Goal: Task Accomplishment & Management: Complete application form

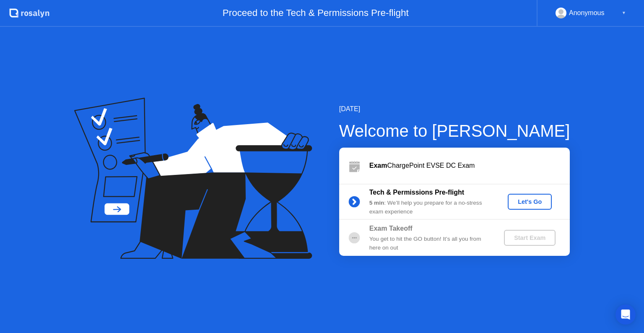
click at [534, 201] on div "Let's Go" at bounding box center [529, 201] width 37 height 7
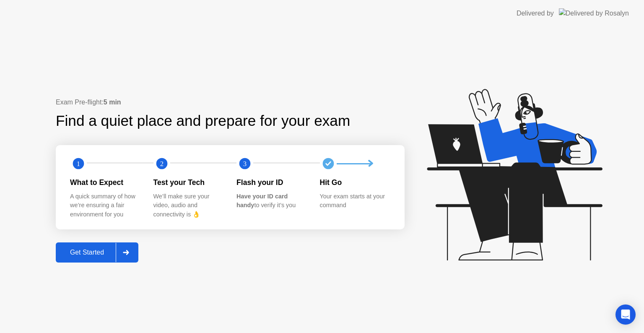
click at [97, 256] on div "Get Started" at bounding box center [86, 253] width 57 height 8
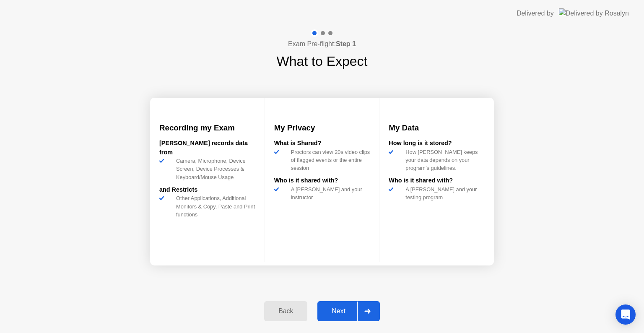
click at [339, 308] on div "Next" at bounding box center [338, 311] width 37 height 8
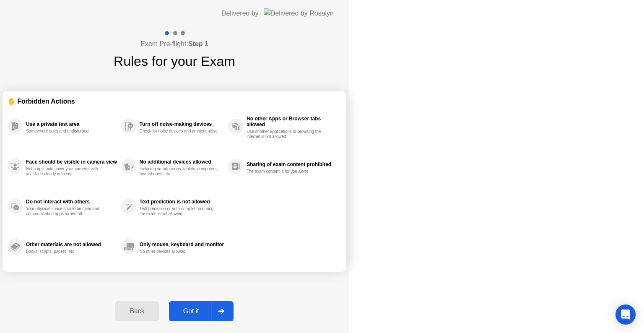
click at [211, 308] on div "Got it" at bounding box center [191, 311] width 39 height 8
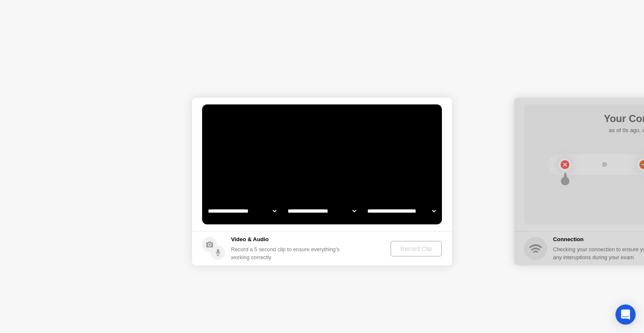
select select "**********"
select select "*******"
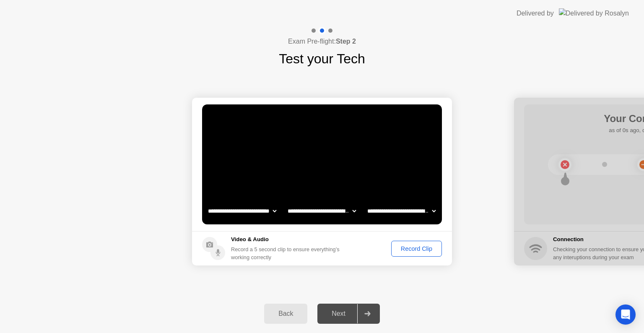
click at [412, 250] on div "Record Clip" at bounding box center [416, 248] width 45 height 7
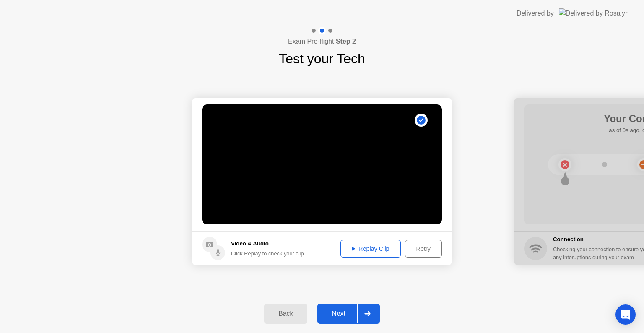
click at [378, 248] on div "Replay Clip" at bounding box center [370, 248] width 55 height 7
click at [416, 245] on div "Retry" at bounding box center [423, 248] width 31 height 7
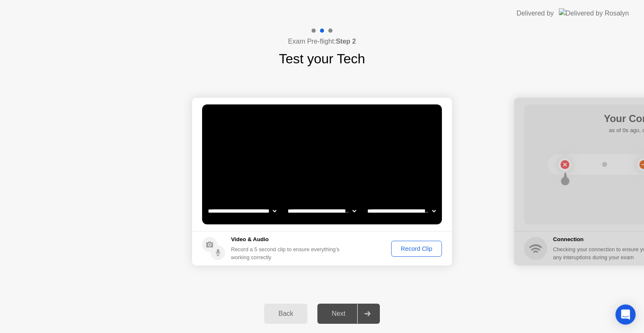
click at [408, 250] on div "Record Clip" at bounding box center [416, 248] width 45 height 7
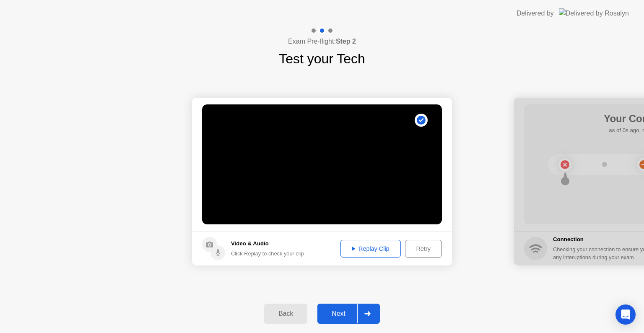
click at [365, 251] on div "Replay Clip" at bounding box center [370, 248] width 55 height 7
click at [342, 311] on div "Next" at bounding box center [338, 314] width 37 height 8
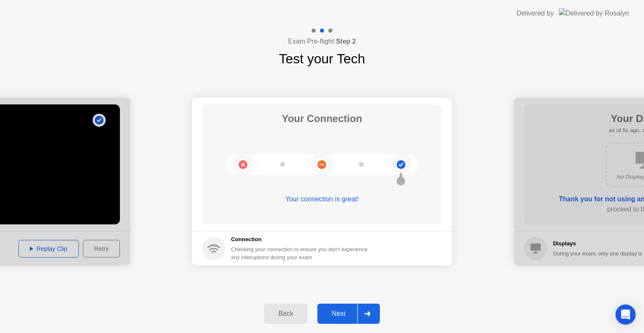
click at [342, 311] on div "Next" at bounding box center [338, 314] width 37 height 8
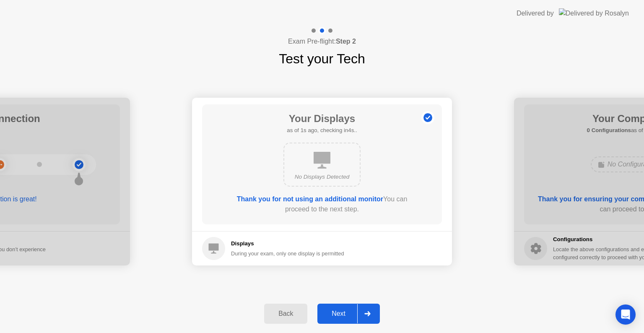
click at [341, 306] on button "Next" at bounding box center [348, 314] width 62 height 20
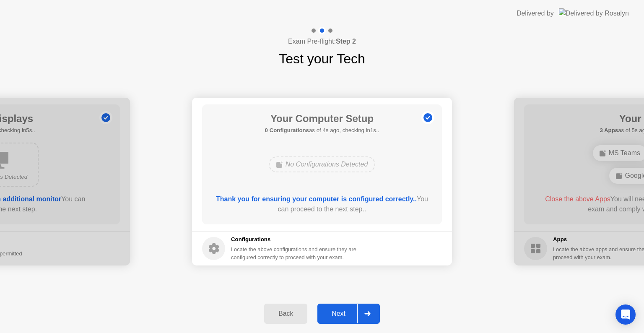
click at [341, 306] on button "Next" at bounding box center [348, 314] width 62 height 20
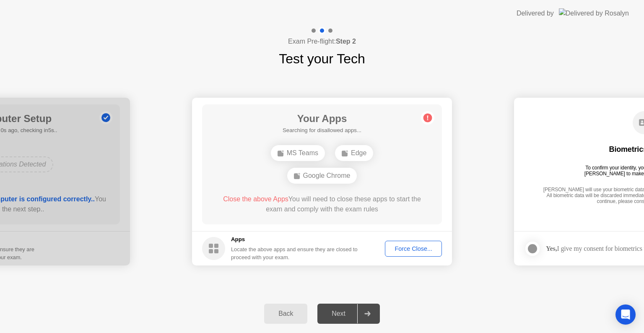
click at [503, 310] on div "Back Next" at bounding box center [322, 313] width 644 height 39
click at [396, 247] on div "Force Close..." at bounding box center [413, 248] width 51 height 7
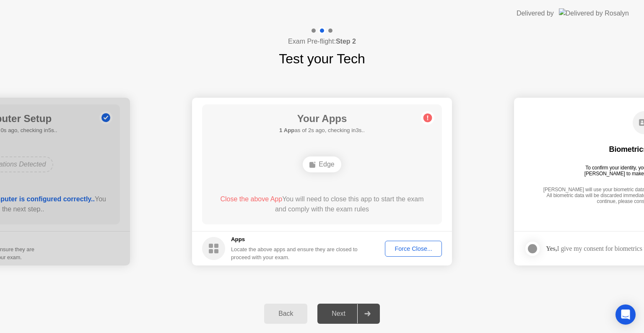
click at [285, 313] on div "Back" at bounding box center [286, 314] width 38 height 8
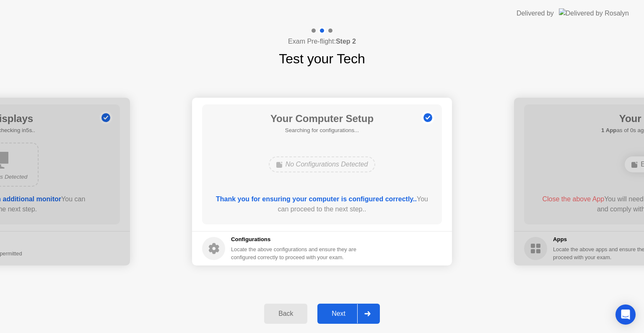
click at [341, 315] on div "Next" at bounding box center [338, 314] width 37 height 8
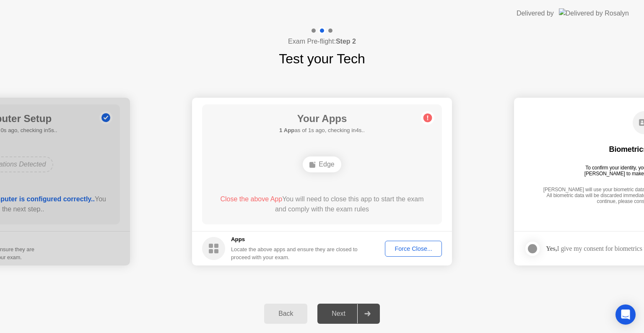
click at [501, 296] on div "Back Next" at bounding box center [322, 313] width 644 height 39
click at [398, 249] on div "Force Close..." at bounding box center [413, 248] width 51 height 7
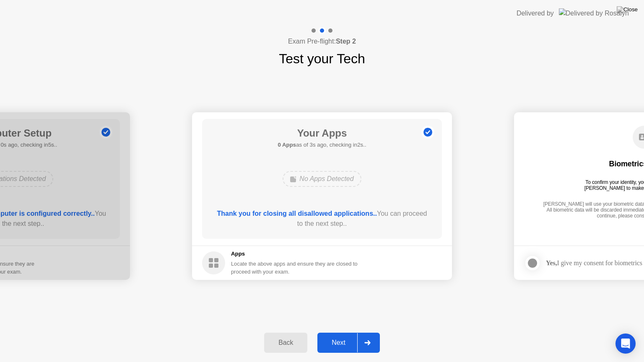
click at [334, 333] on div "Next" at bounding box center [338, 343] width 37 height 8
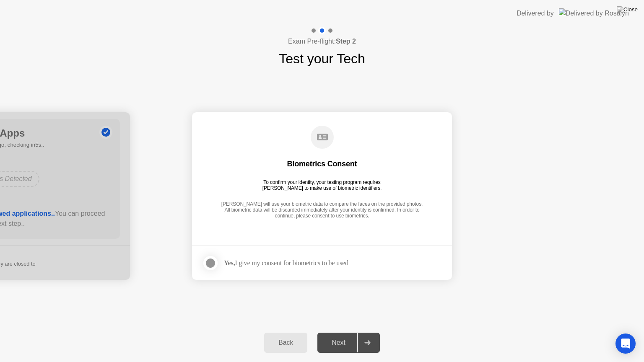
click at [304, 263] on div "Yes, I give my consent for biometrics to be used" at bounding box center [286, 263] width 125 height 8
click at [206, 263] on div at bounding box center [211, 263] width 10 height 10
click at [340, 333] on div "Next" at bounding box center [338, 343] width 37 height 8
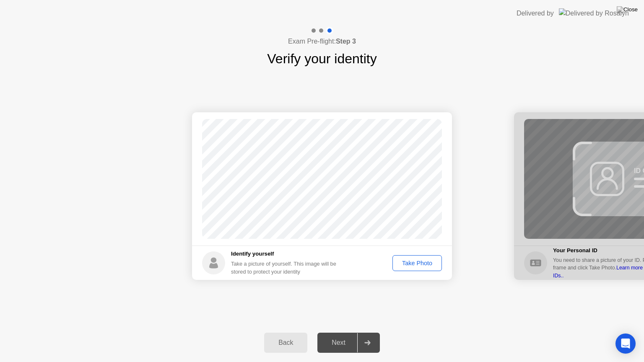
click at [416, 264] on div "Take Photo" at bounding box center [417, 263] width 44 height 7
click at [334, 333] on div "Next" at bounding box center [338, 343] width 37 height 8
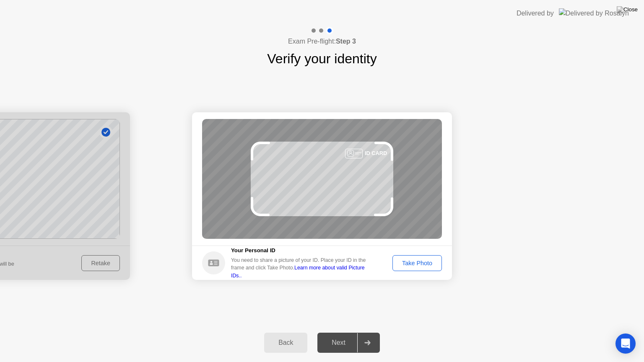
click at [422, 260] on div "Take Photo" at bounding box center [417, 263] width 44 height 7
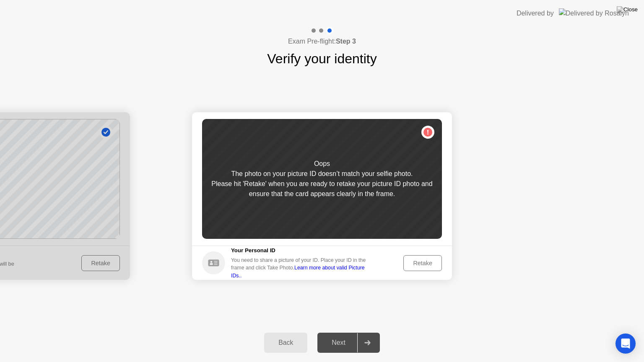
click at [414, 262] on div "Retake" at bounding box center [422, 263] width 33 height 7
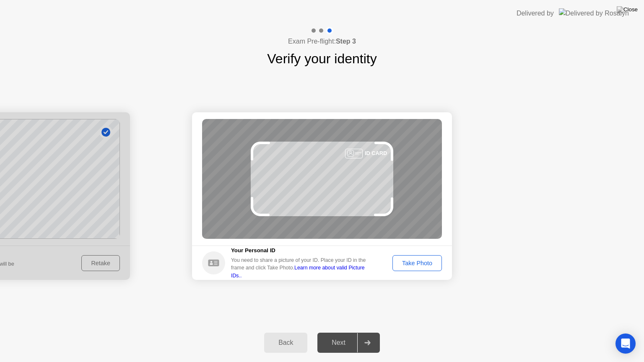
click at [414, 262] on div "Take Photo" at bounding box center [417, 263] width 44 height 7
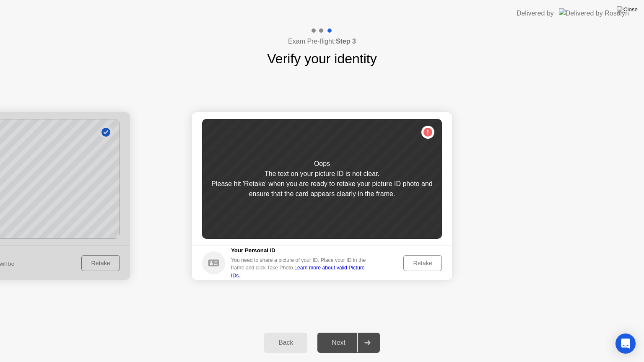
click at [400, 270] on div "Retake" at bounding box center [414, 263] width 55 height 16
click at [421, 269] on button "Retake" at bounding box center [422, 263] width 39 height 16
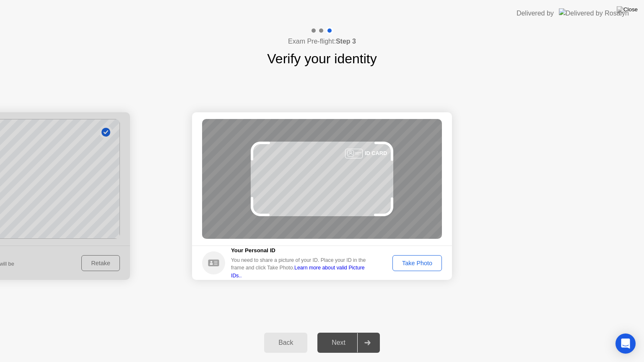
click at [411, 262] on div "Take Photo" at bounding box center [417, 263] width 44 height 7
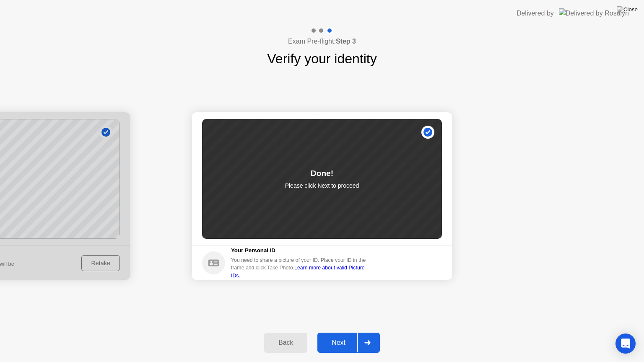
click at [341, 333] on button "Next" at bounding box center [348, 343] width 62 height 20
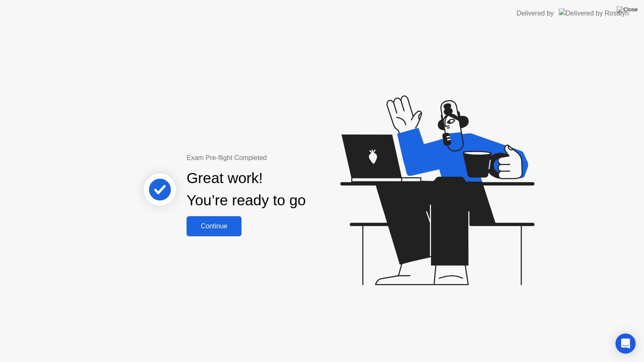
click at [229, 228] on div "Continue" at bounding box center [214, 227] width 50 height 8
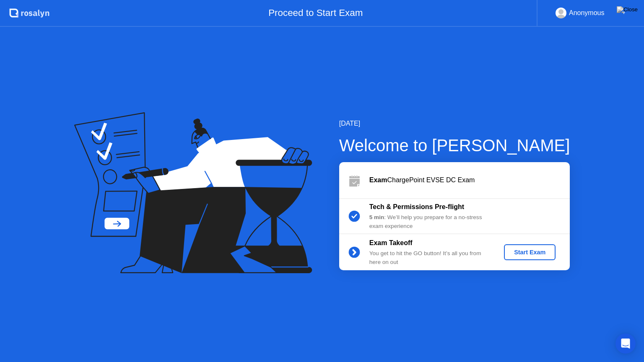
click at [515, 250] on div "Start Exam" at bounding box center [529, 252] width 45 height 7
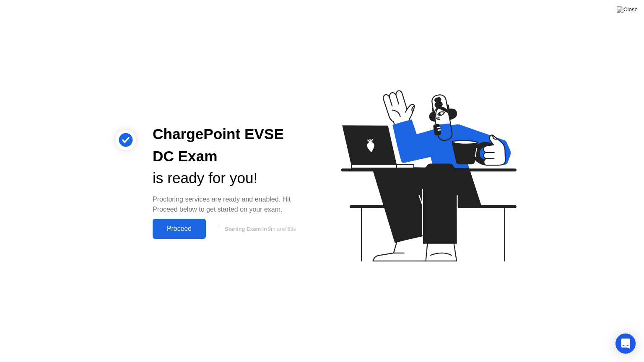
click at [172, 230] on div "Proceed" at bounding box center [179, 229] width 48 height 8
